Goal: Task Accomplishment & Management: Complete application form

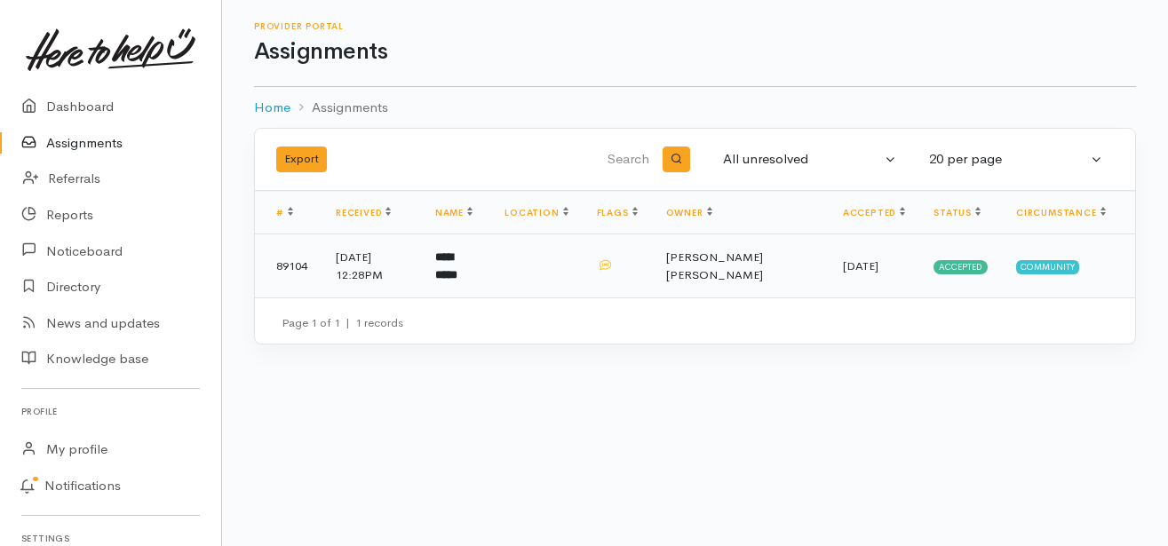
click at [970, 265] on span "Accepted" at bounding box center [960, 267] width 54 height 14
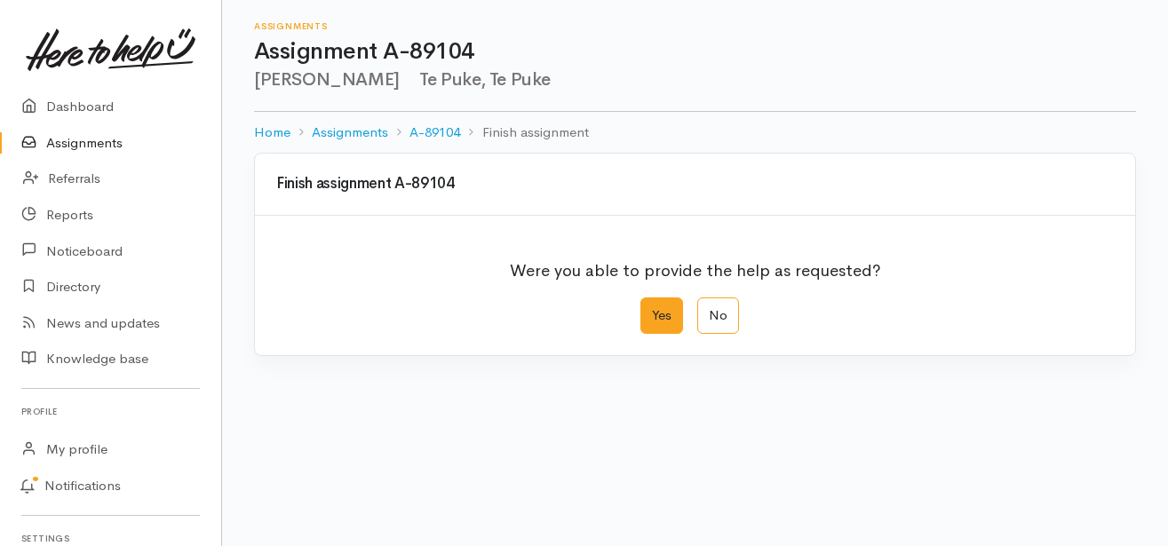
click at [668, 315] on label "Yes" at bounding box center [661, 315] width 43 height 36
click at [652, 309] on input "Yes" at bounding box center [646, 303] width 12 height 12
radio input "true"
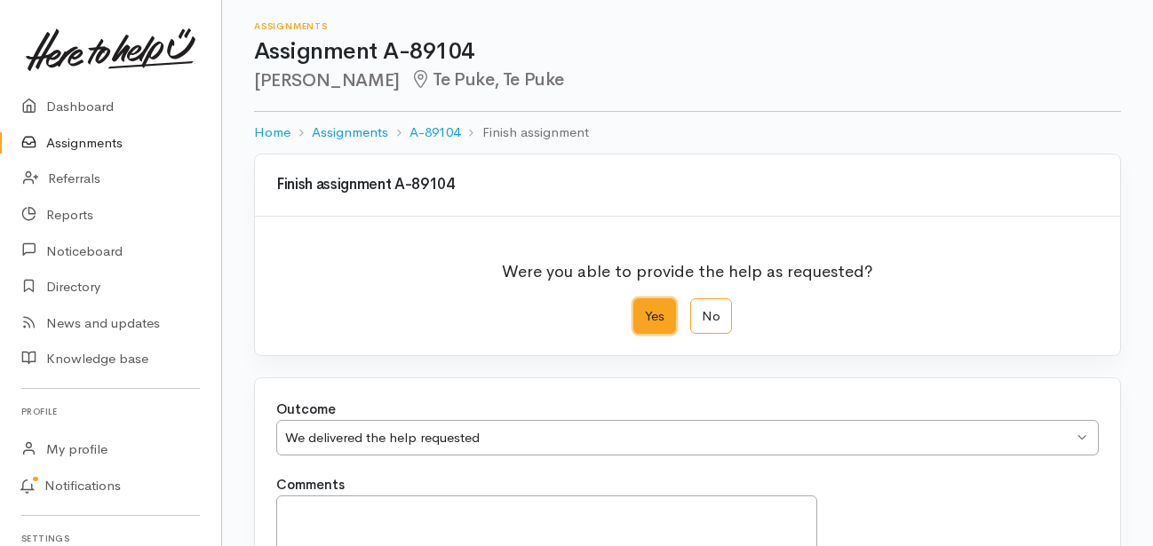
scroll to position [272, 0]
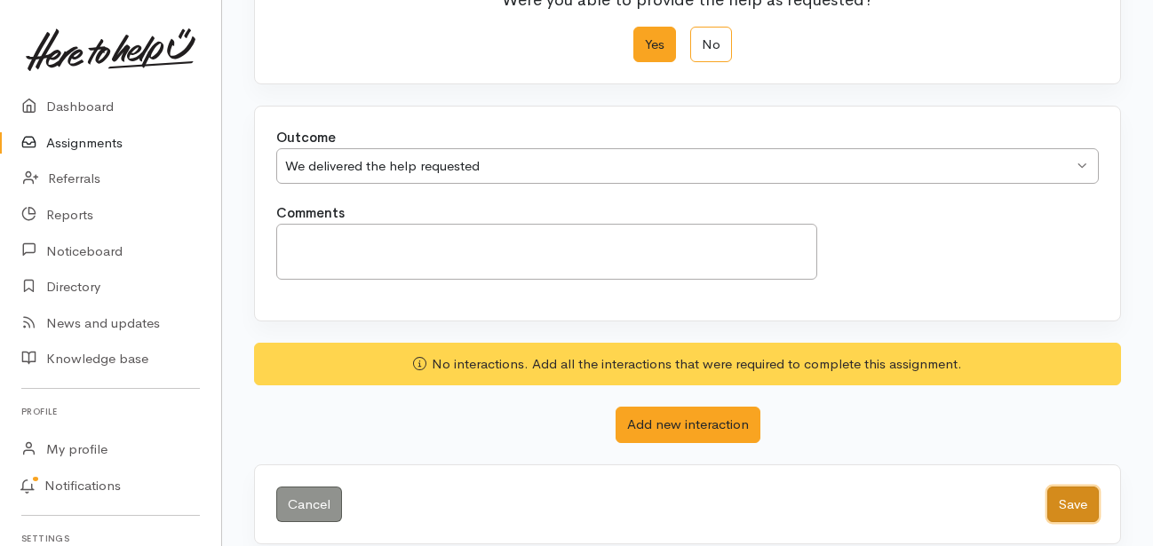
click at [1066, 506] on button "Save" at bounding box center [1072, 505] width 51 height 36
